Goal: Transaction & Acquisition: Download file/media

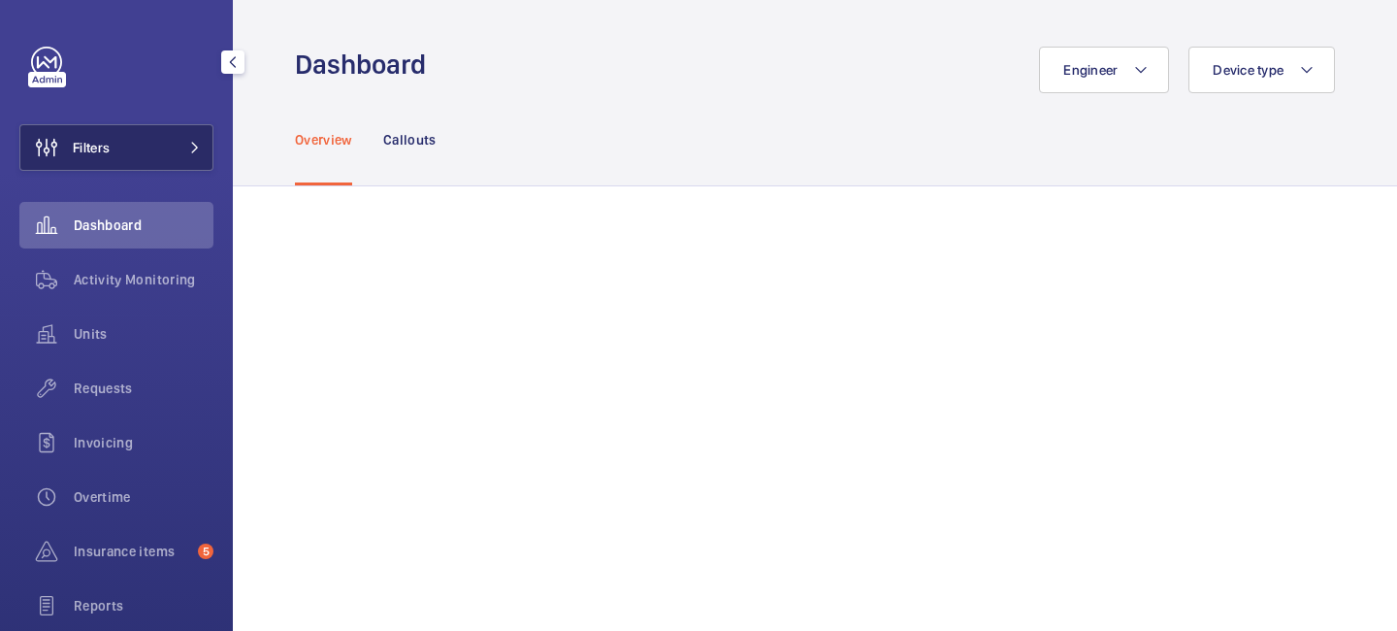
click at [182, 139] on button "Filters" at bounding box center [116, 147] width 194 height 47
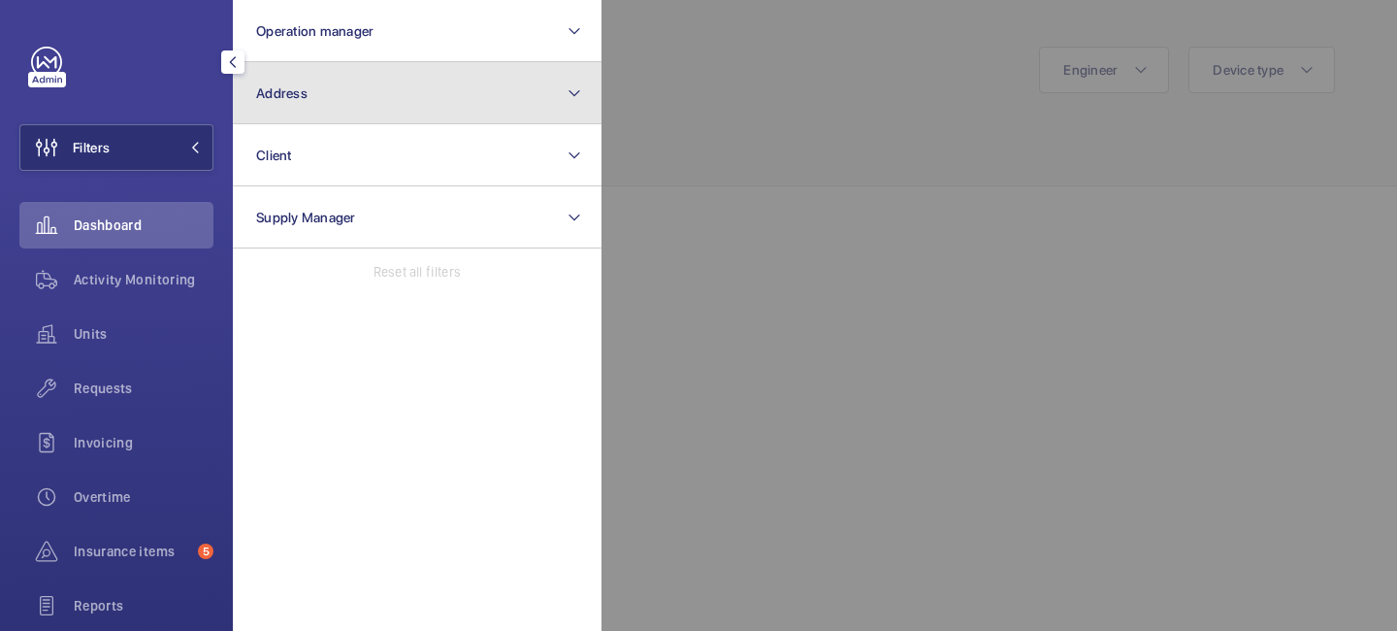
click at [340, 113] on button "Address" at bounding box center [417, 93] width 369 height 62
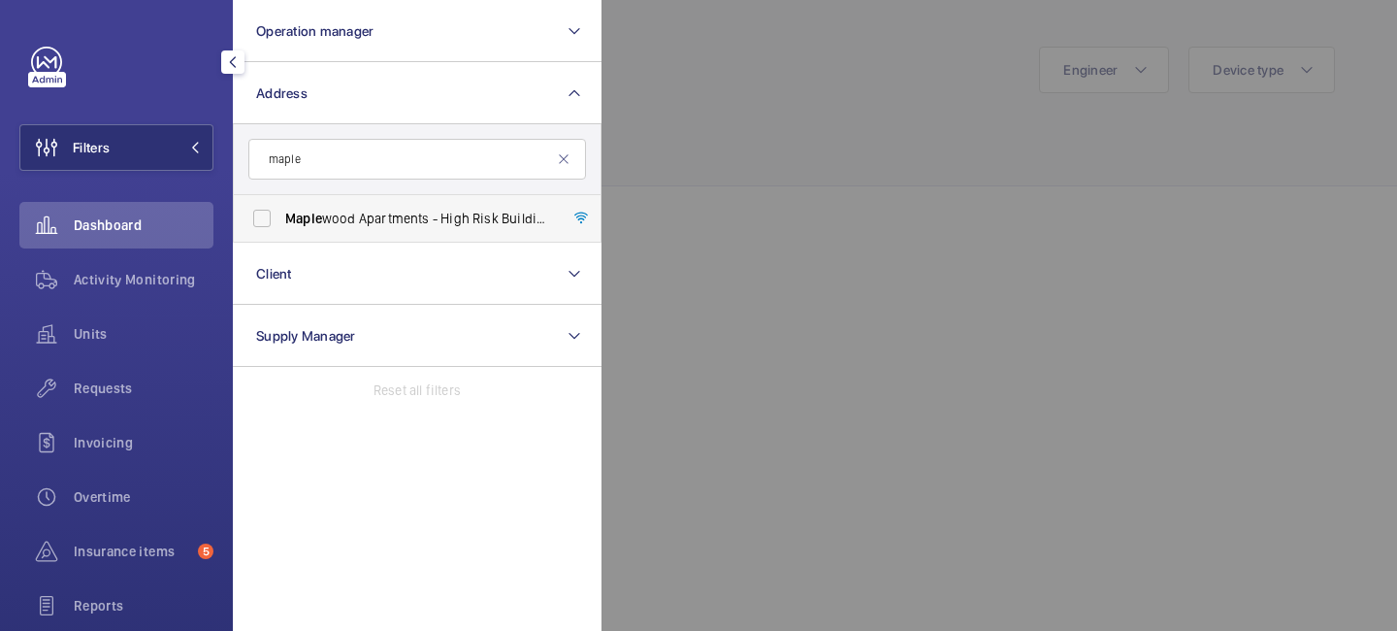
type input "maple"
click at [344, 216] on span "Maple wood Apartments - High Risk Building - [GEOGRAPHIC_DATA] 1FP" at bounding box center [418, 218] width 267 height 19
click at [281, 216] on input "Maple wood Apartments - High Risk Building - [GEOGRAPHIC_DATA] 1FP" at bounding box center [262, 218] width 39 height 39
checkbox input "true"
click at [914, 140] on div at bounding box center [1299, 315] width 1397 height 631
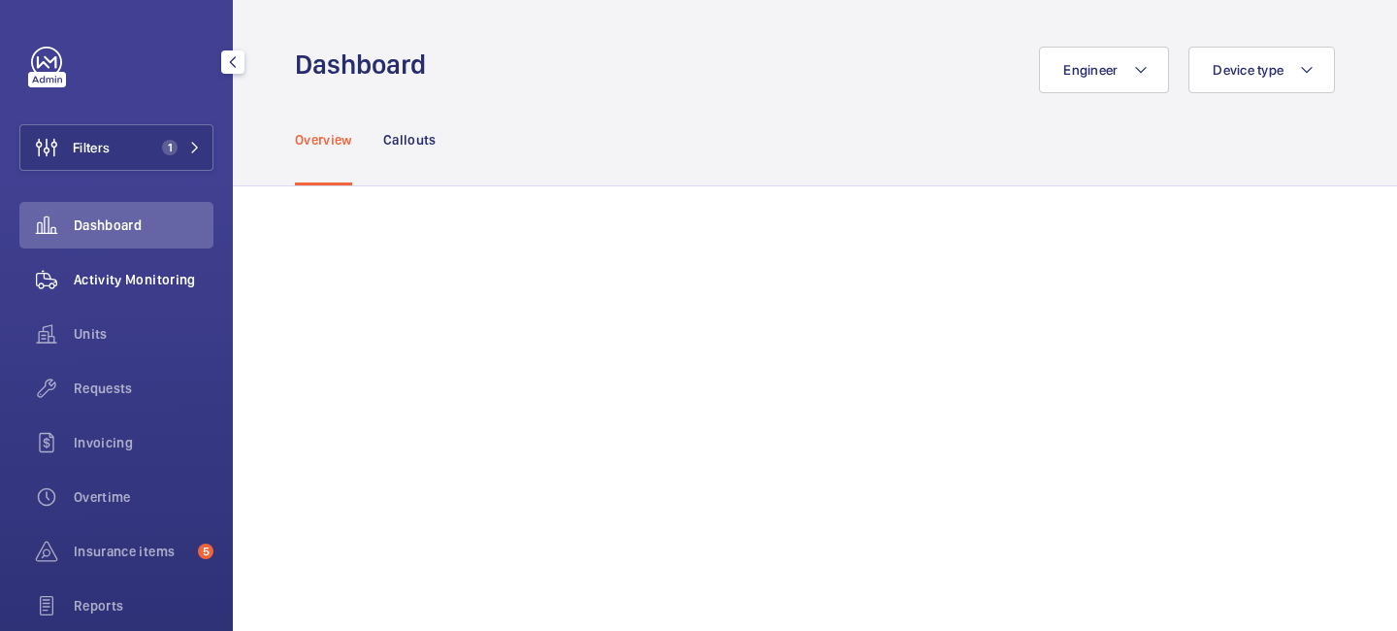
click at [162, 284] on span "Activity Monitoring" at bounding box center [144, 279] width 140 height 19
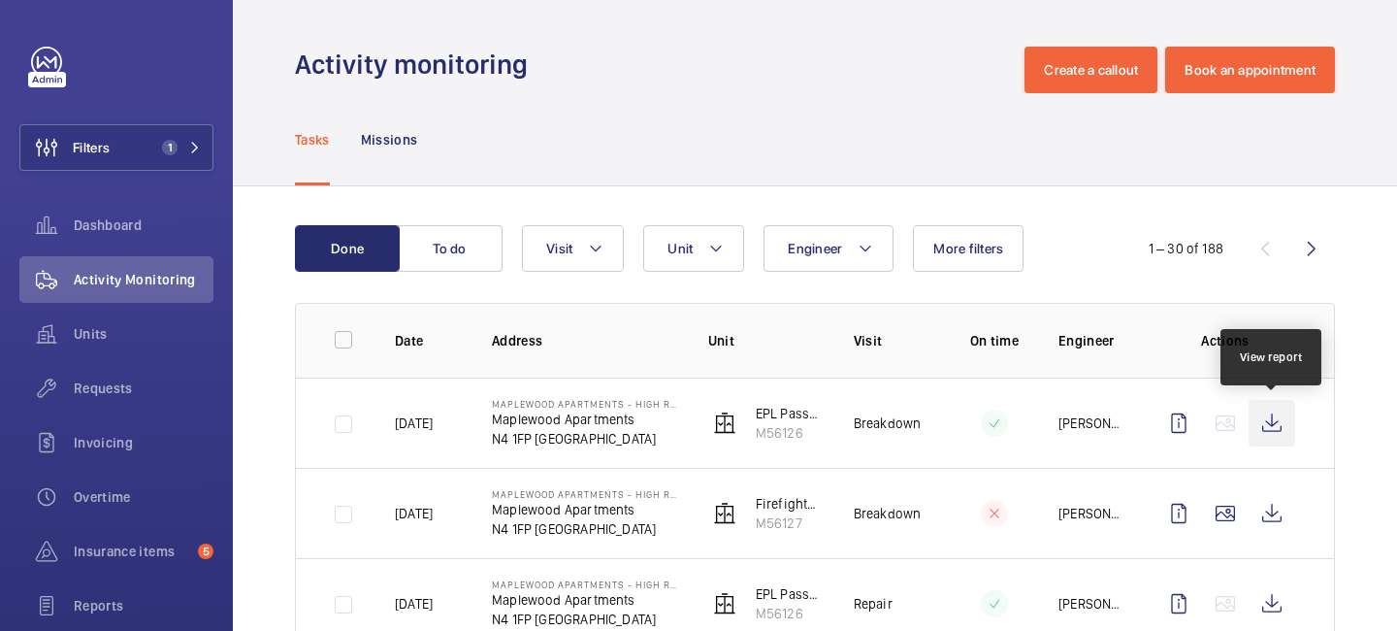
click at [1263, 415] on wm-front-icon-button at bounding box center [1271, 423] width 47 height 47
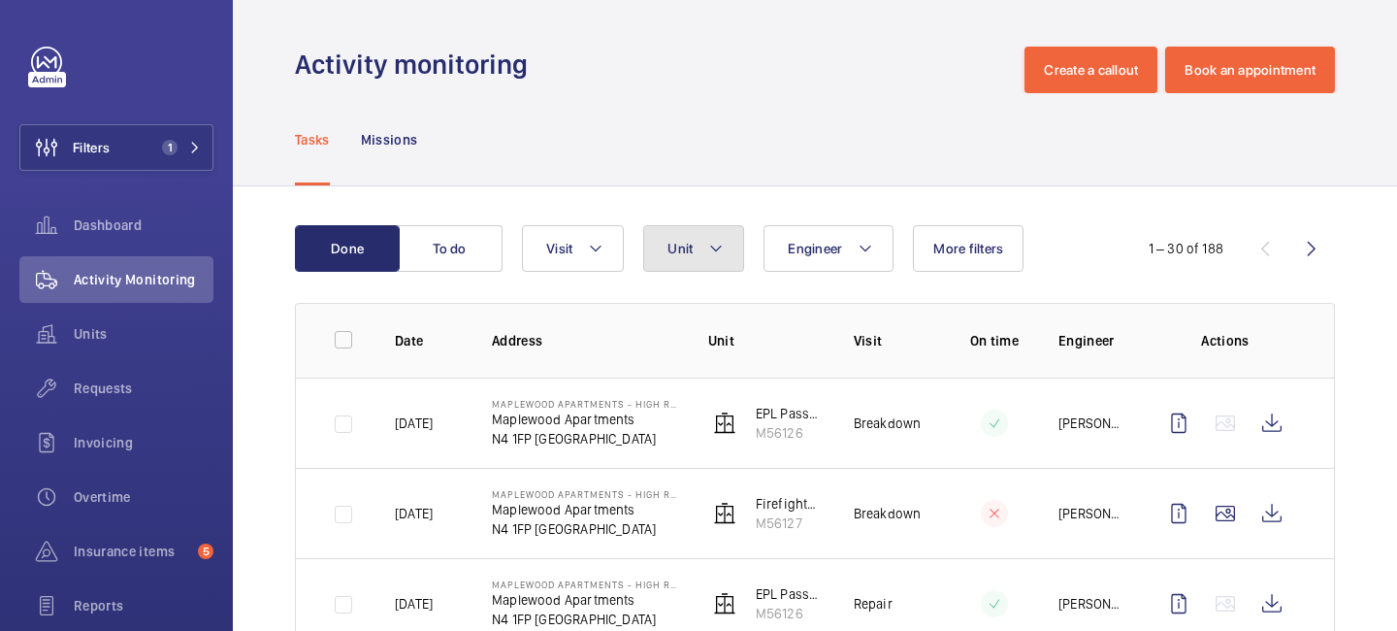
click at [710, 257] on mat-icon at bounding box center [716, 248] width 16 height 23
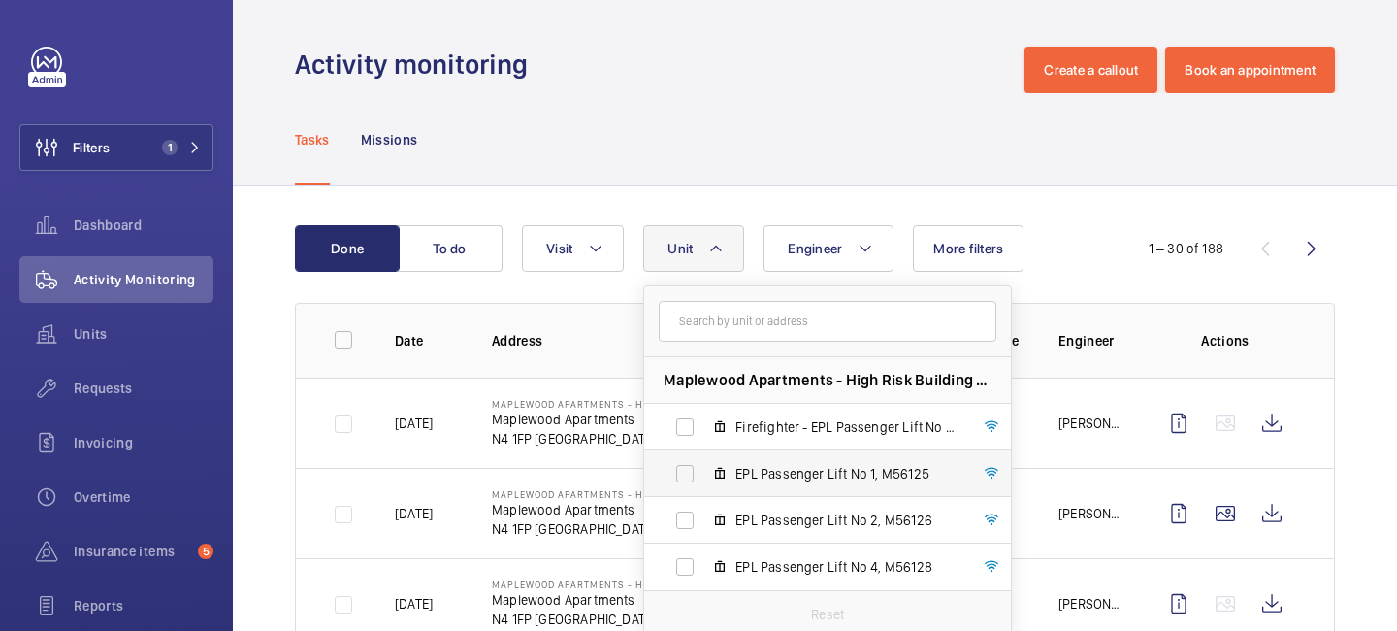
click at [768, 480] on span "EPL Passenger Lift No 1, M56125" at bounding box center [847, 473] width 225 height 19
click at [704, 480] on input "EPL Passenger Lift No 1, M56125" at bounding box center [684, 473] width 39 height 39
checkbox input "true"
click at [1072, 179] on div "Tasks Missions" at bounding box center [815, 139] width 1040 height 92
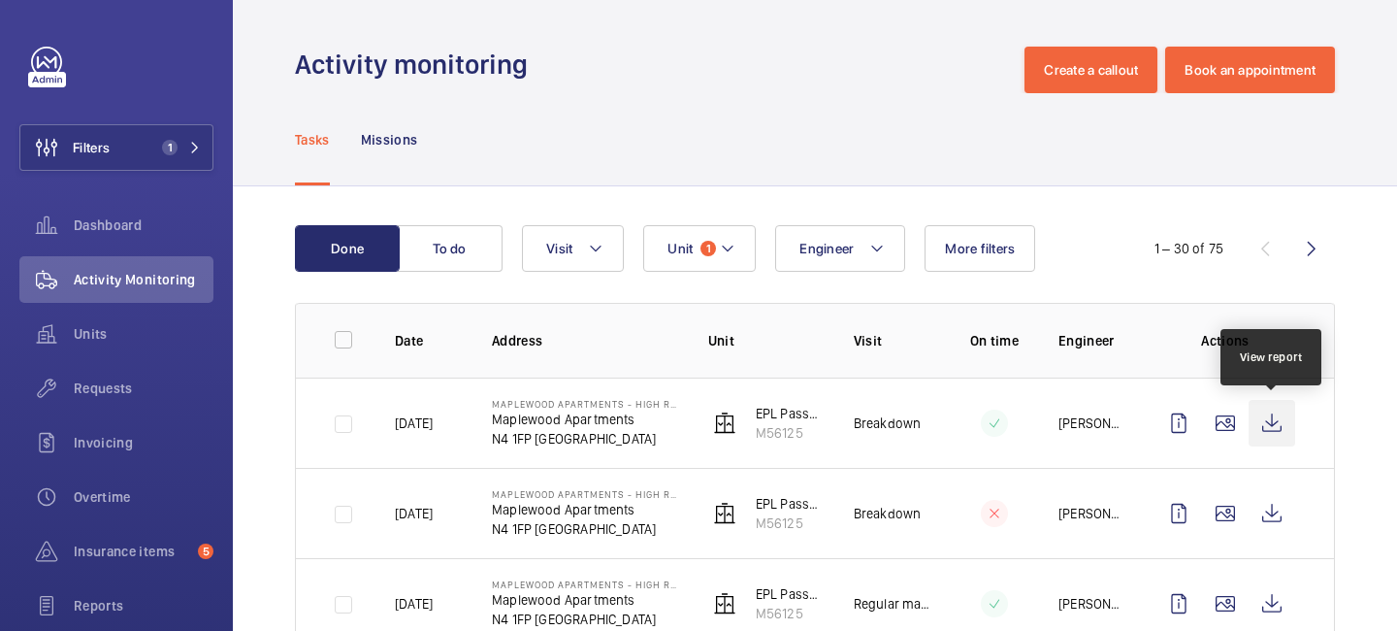
click at [1269, 428] on wm-front-icon-button at bounding box center [1271, 423] width 47 height 47
